Goal: Navigation & Orientation: Find specific page/section

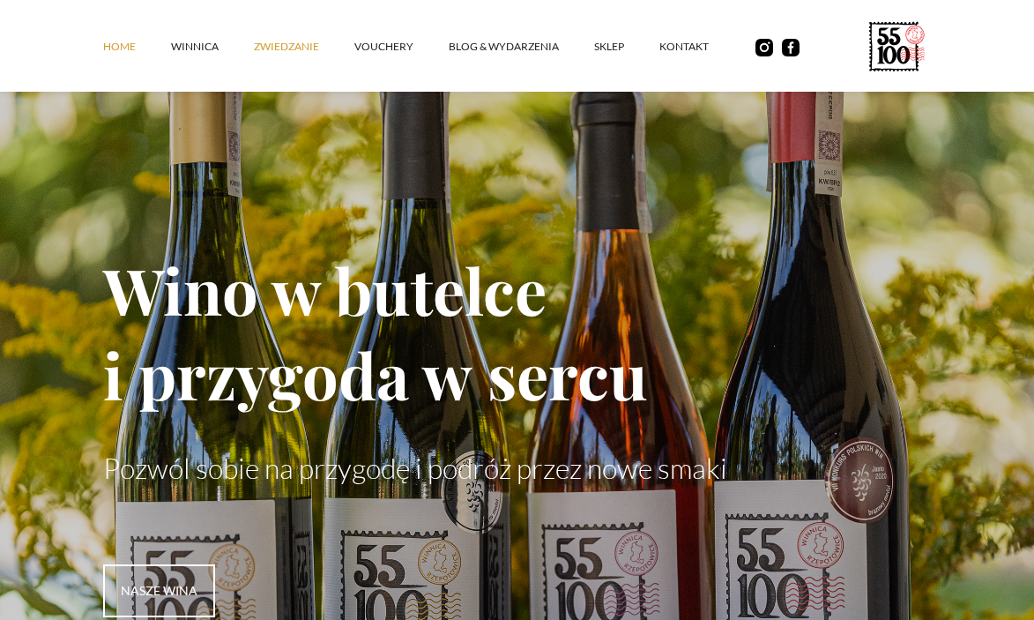
click at [279, 46] on link "ZWIEDZANIE" at bounding box center [304, 46] width 101 height 53
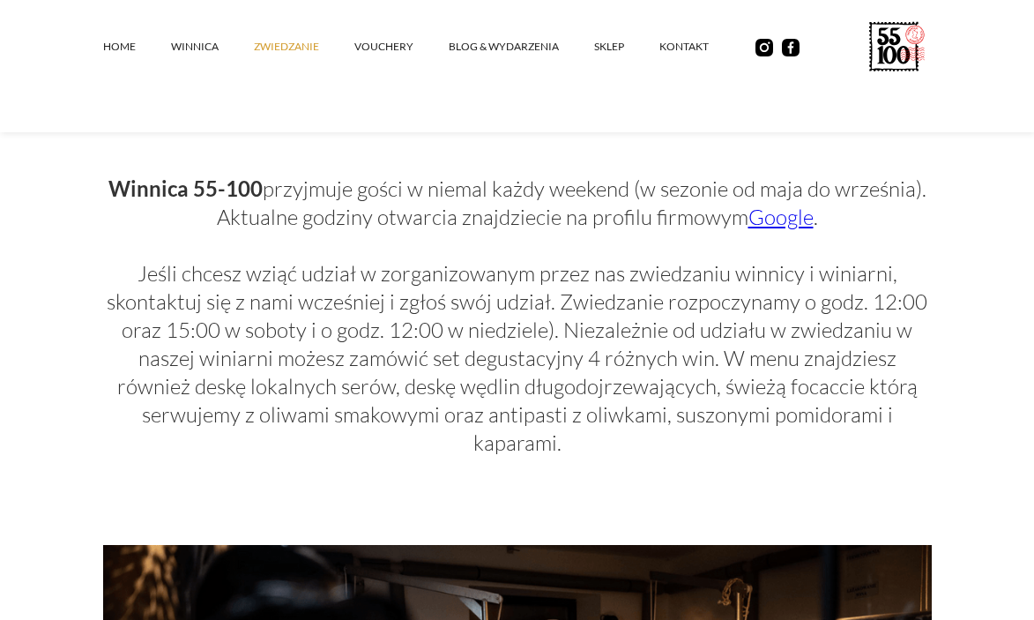
scroll to position [905, 0]
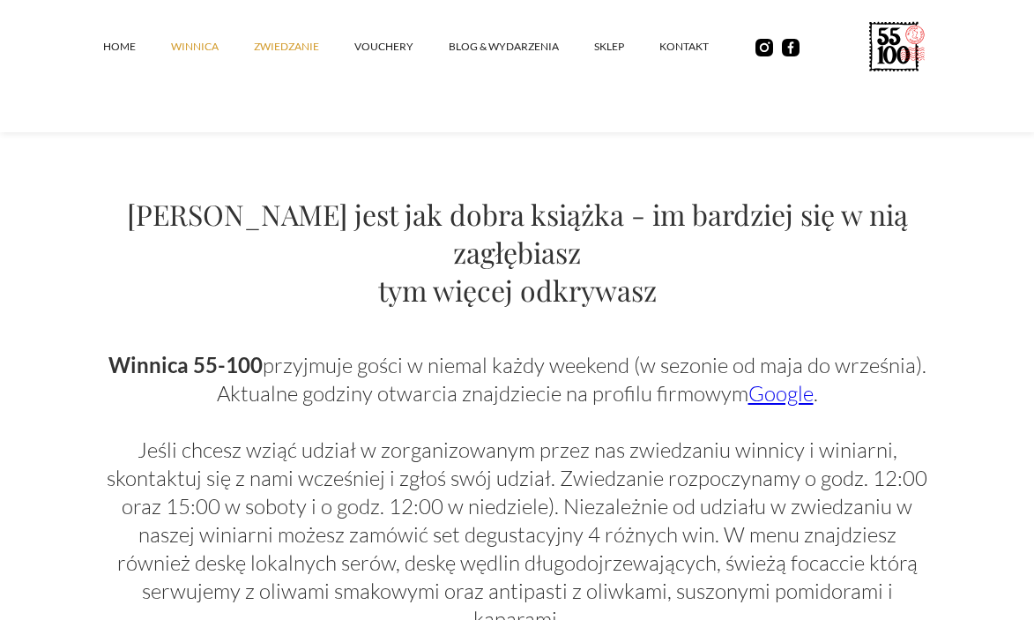
drag, startPoint x: 175, startPoint y: 42, endPoint x: 197, endPoint y: 46, distance: 22.3
click at [175, 42] on link "winnica" at bounding box center [212, 46] width 83 height 53
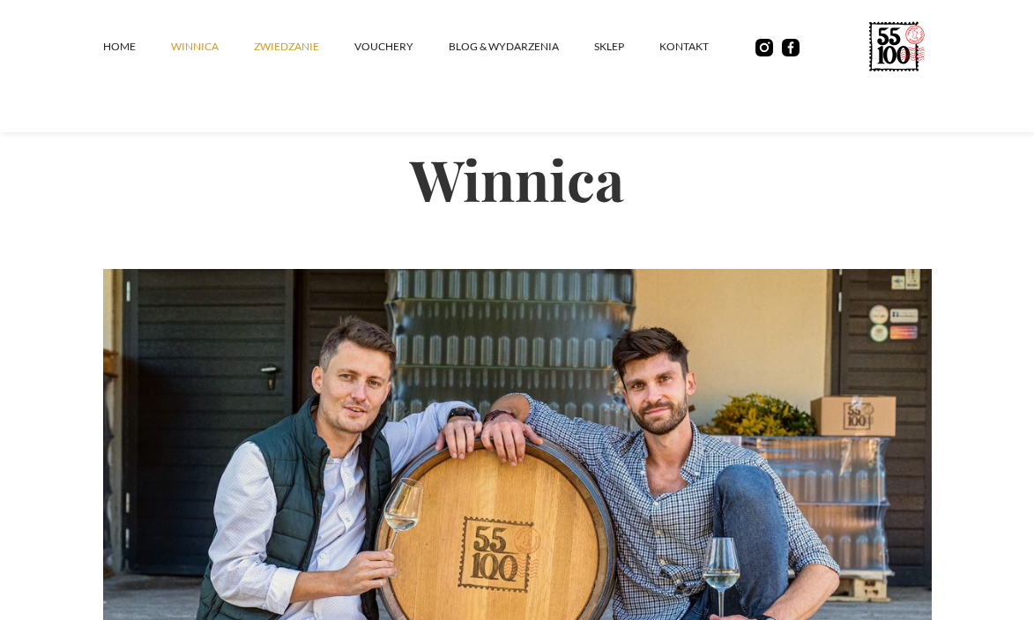
drag, startPoint x: 264, startPoint y: 51, endPoint x: 307, endPoint y: 51, distance: 43.2
click at [265, 51] on link "ZWIEDZANIE" at bounding box center [304, 46] width 101 height 53
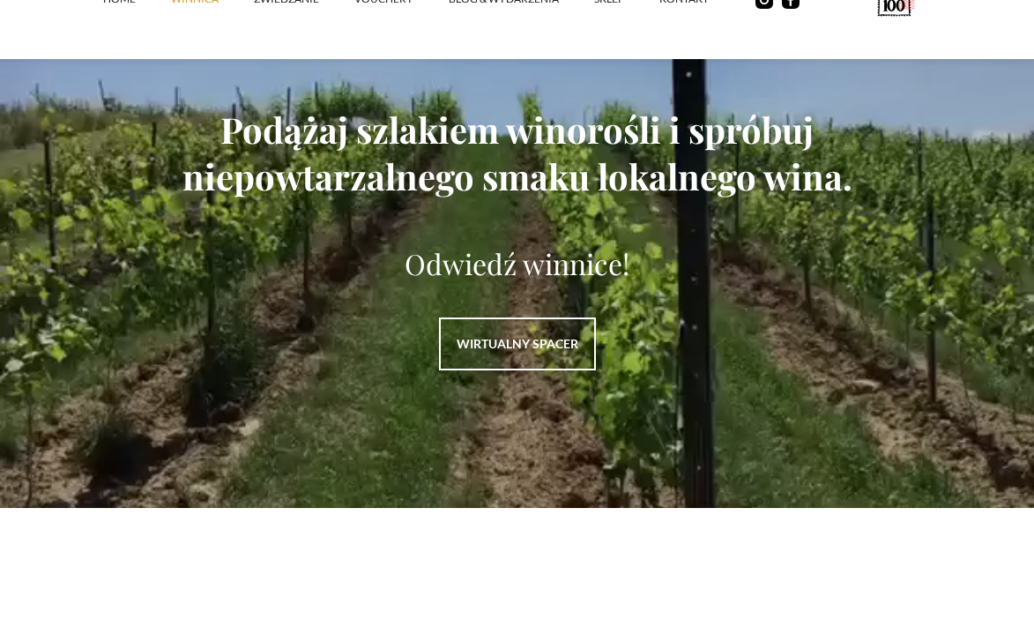
scroll to position [2381, 0]
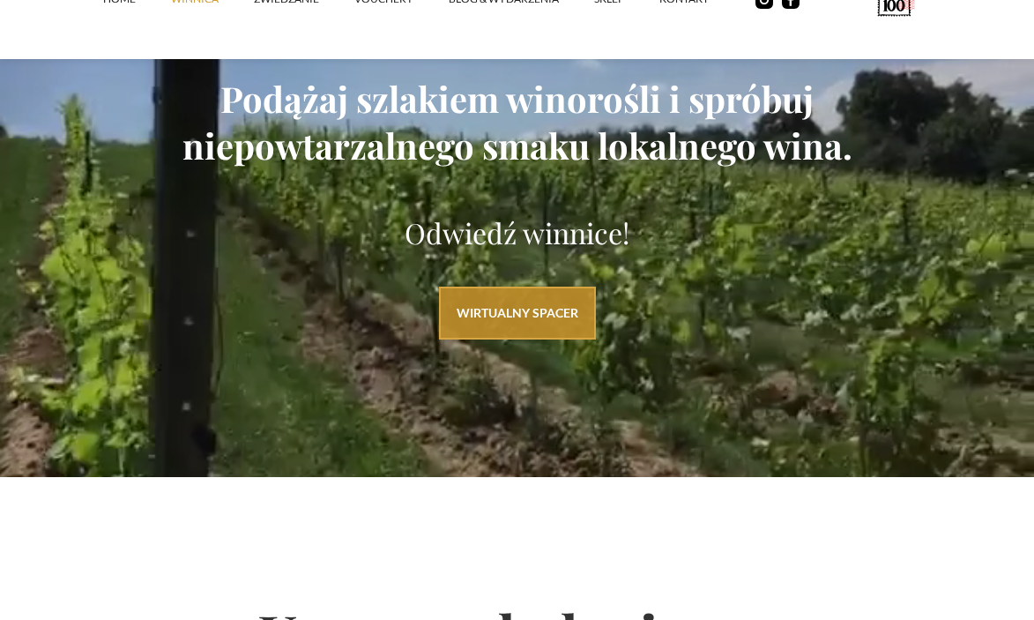
click at [489, 321] on link "WIRTUALNY SPACER" at bounding box center [517, 313] width 157 height 53
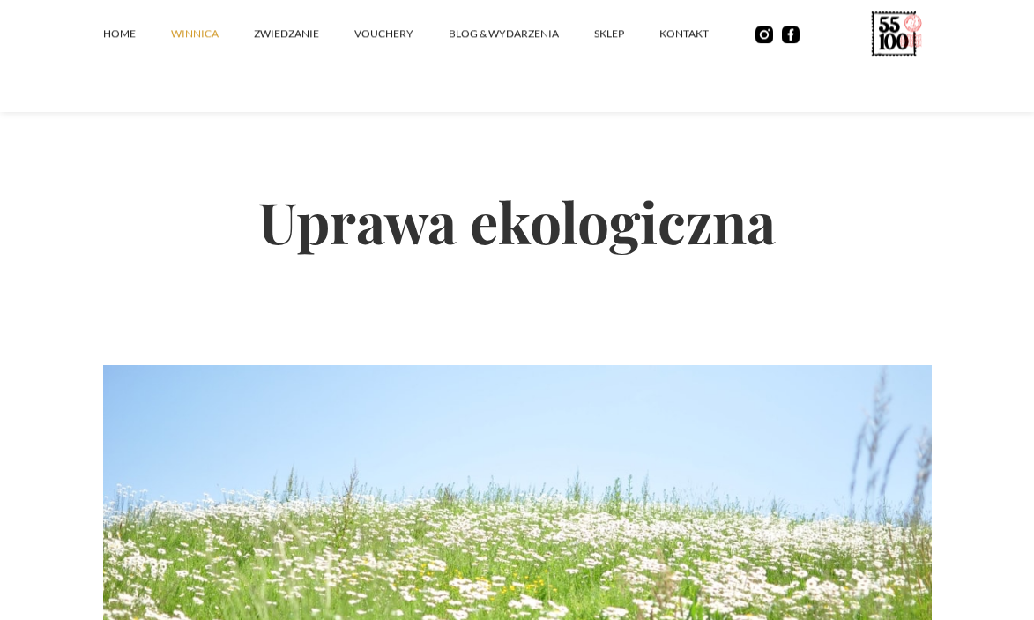
scroll to position [0, 0]
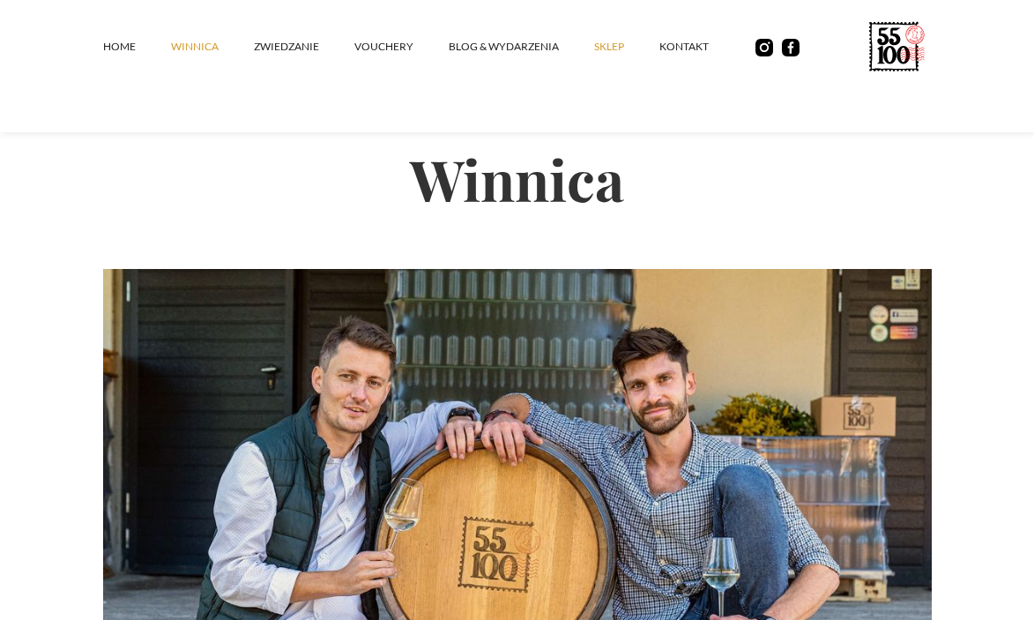
click at [601, 46] on link "SKLEP" at bounding box center [626, 46] width 65 height 53
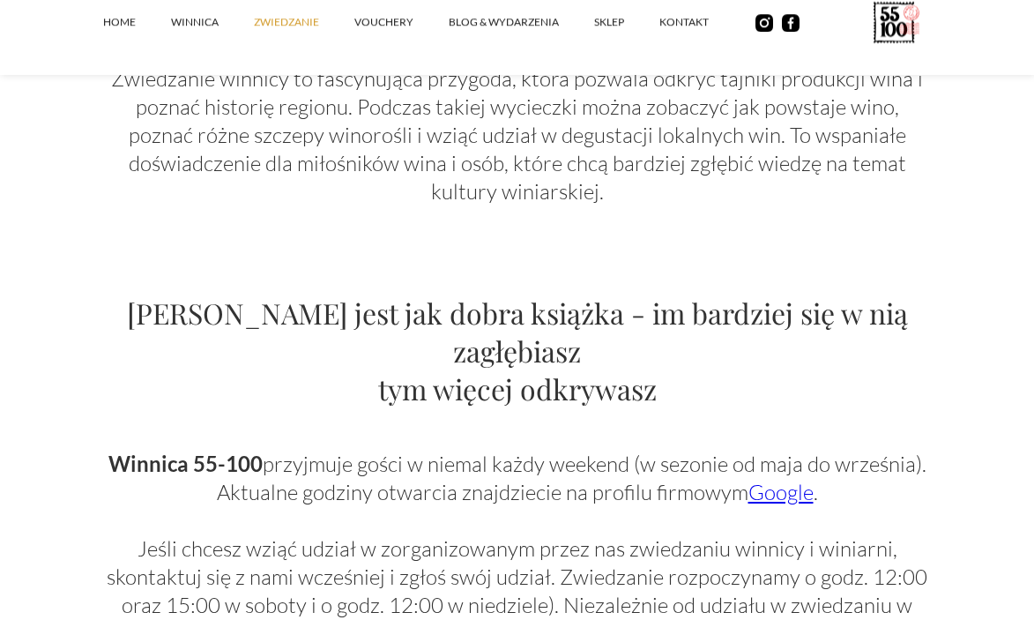
scroll to position [882, 0]
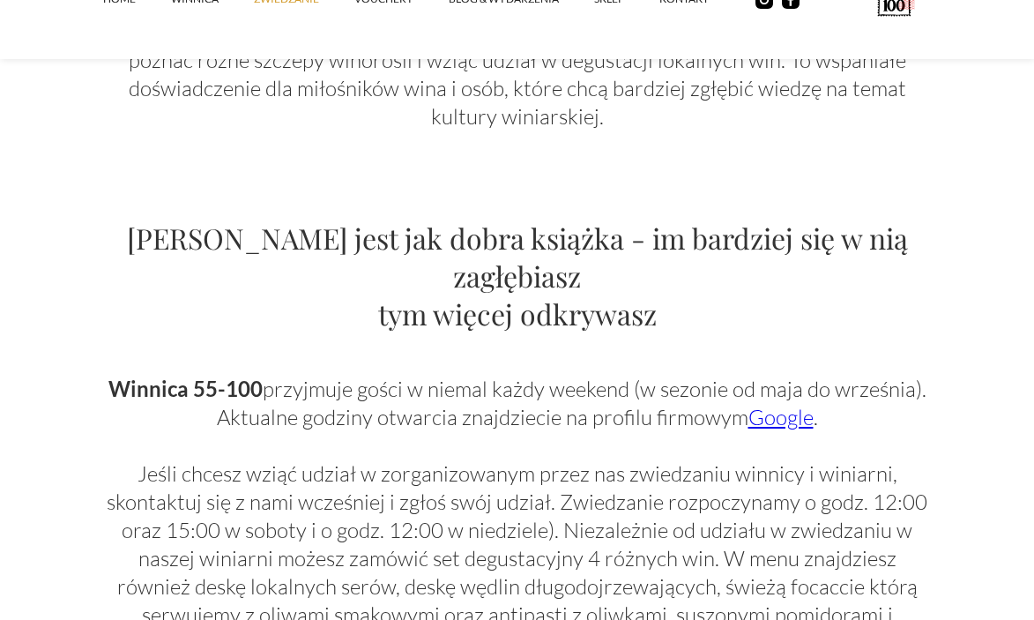
click at [786, 404] on link "Google" at bounding box center [781, 417] width 65 height 26
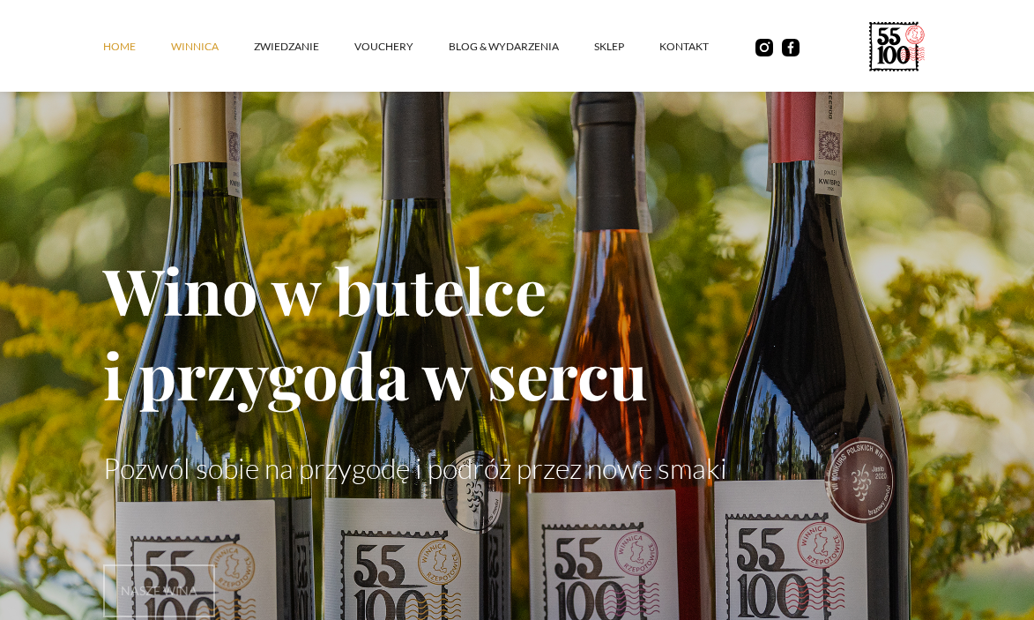
click at [196, 42] on link "winnica" at bounding box center [212, 46] width 83 height 53
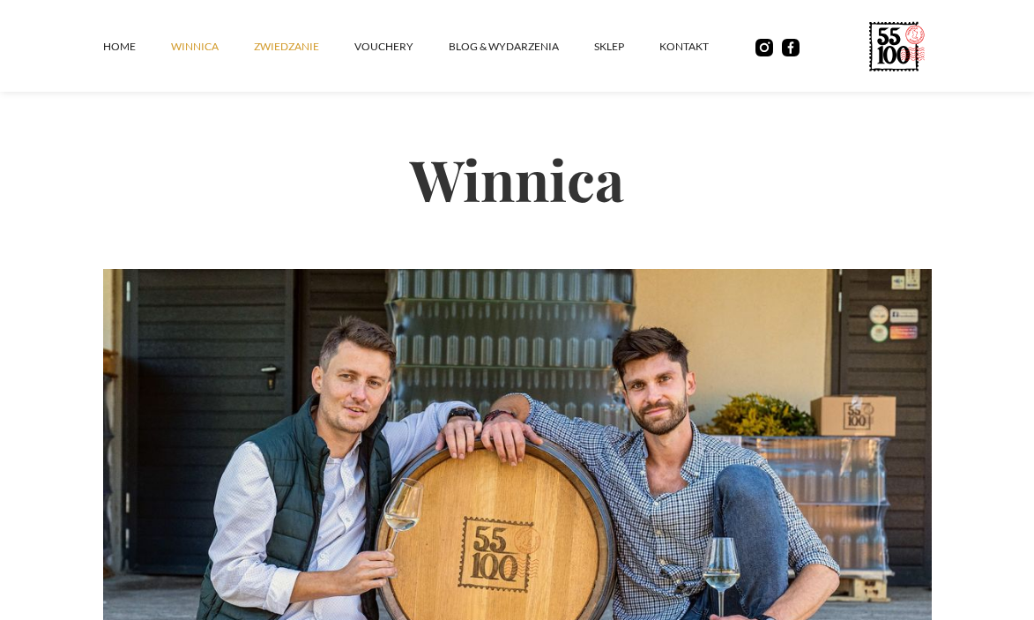
click at [264, 47] on link "ZWIEDZANIE" at bounding box center [304, 46] width 101 height 53
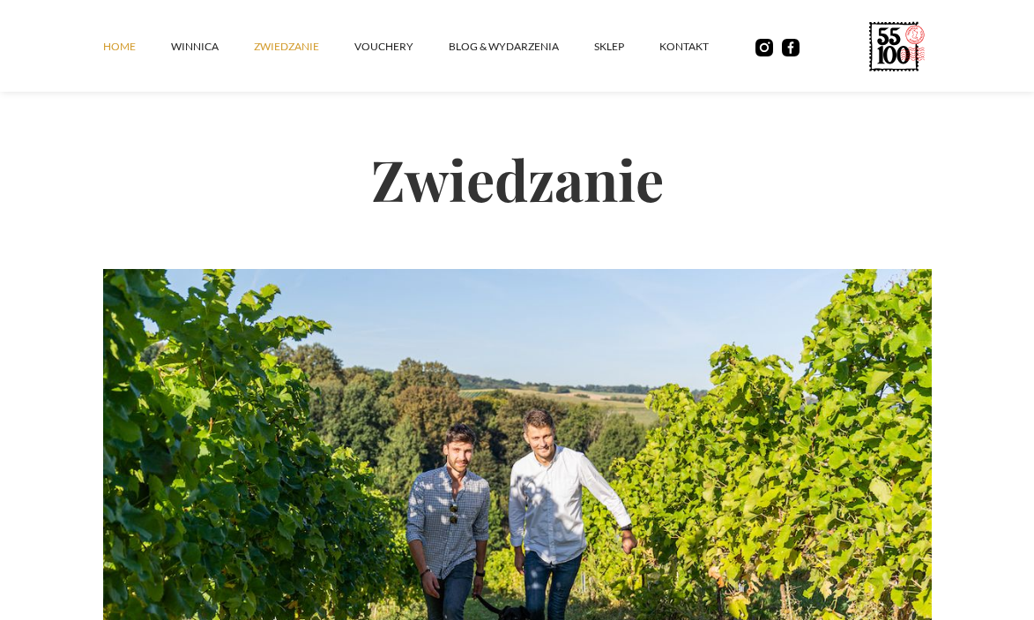
click at [111, 44] on link "Home" at bounding box center [137, 46] width 68 height 53
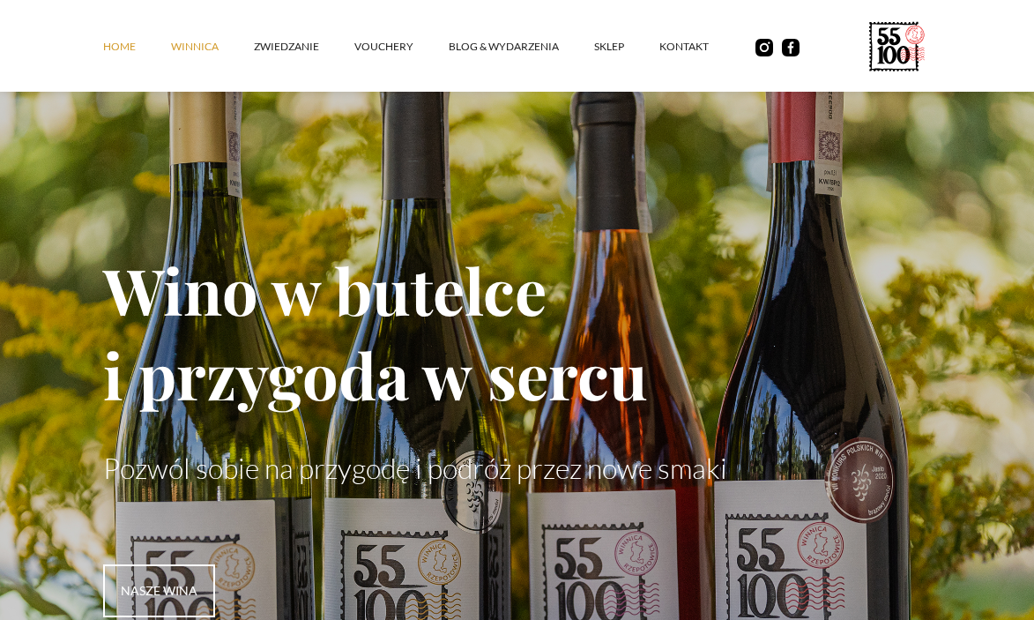
click at [172, 42] on link "winnica" at bounding box center [212, 46] width 83 height 53
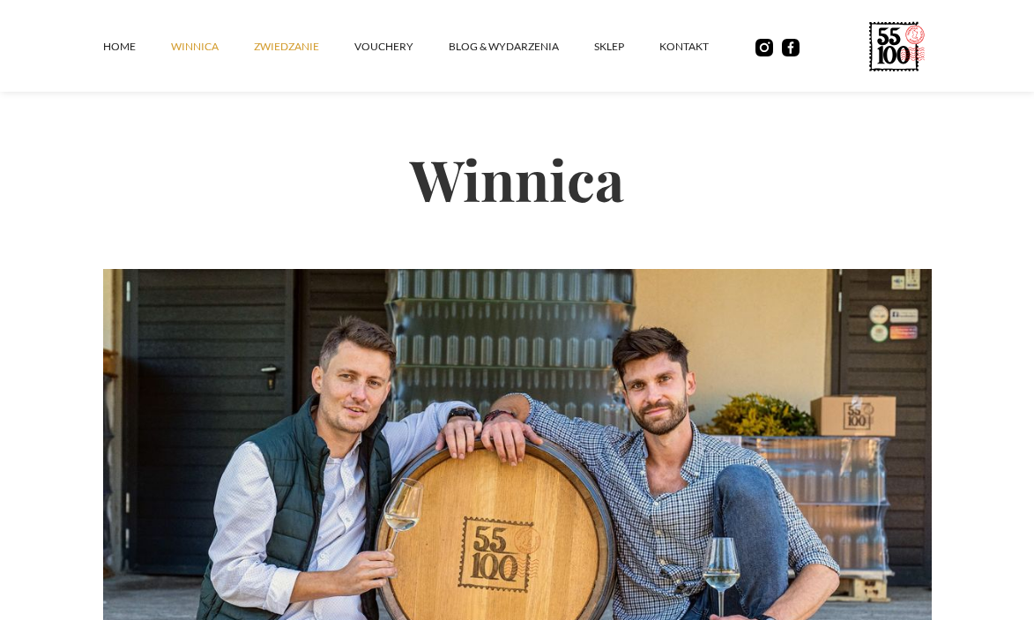
click at [287, 51] on link "ZWIEDZANIE" at bounding box center [304, 46] width 101 height 53
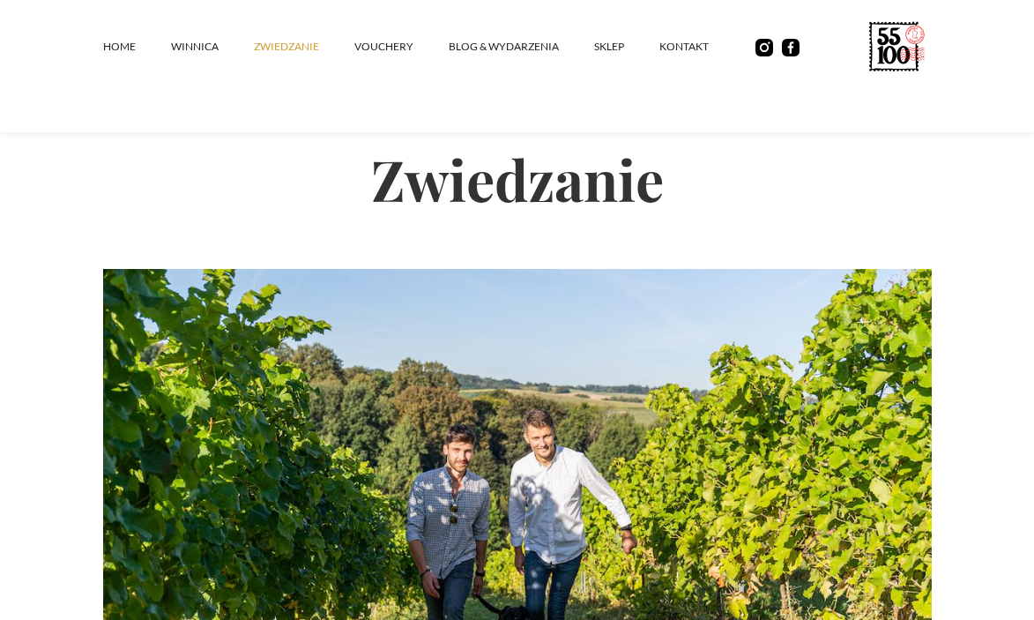
click at [894, 55] on icon at bounding box center [889, 55] width 13 height 18
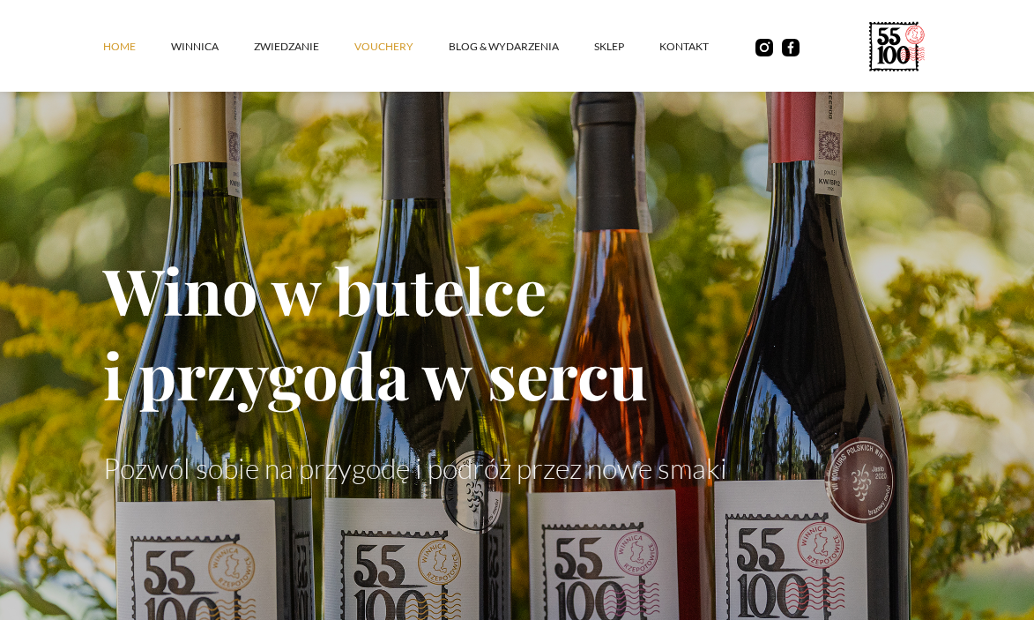
click at [384, 41] on link "vouchery" at bounding box center [401, 46] width 94 height 53
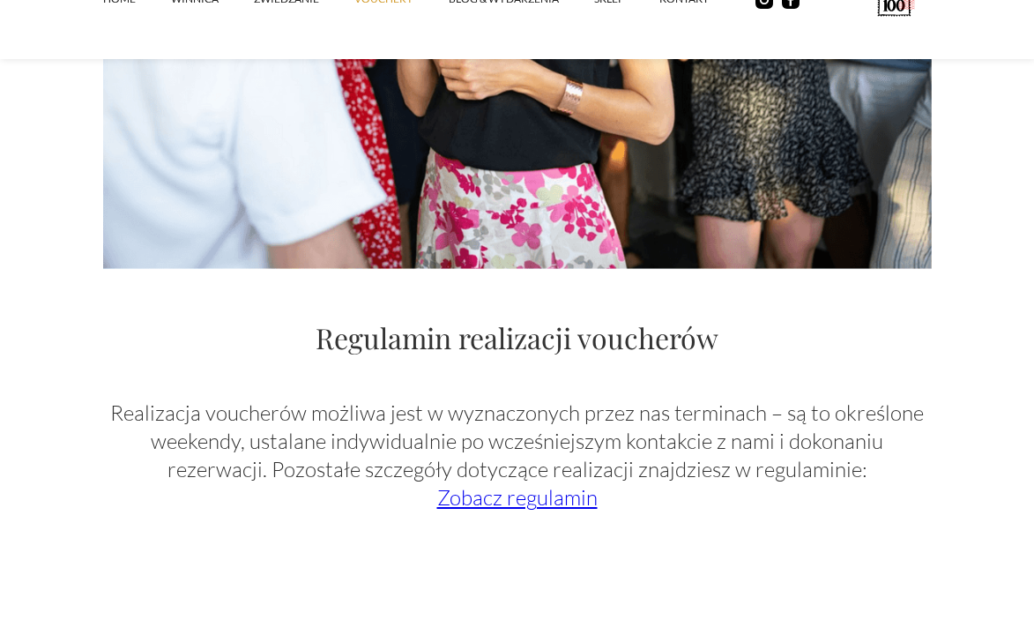
scroll to position [2469, 0]
